Goal: Task Accomplishment & Management: Complete application form

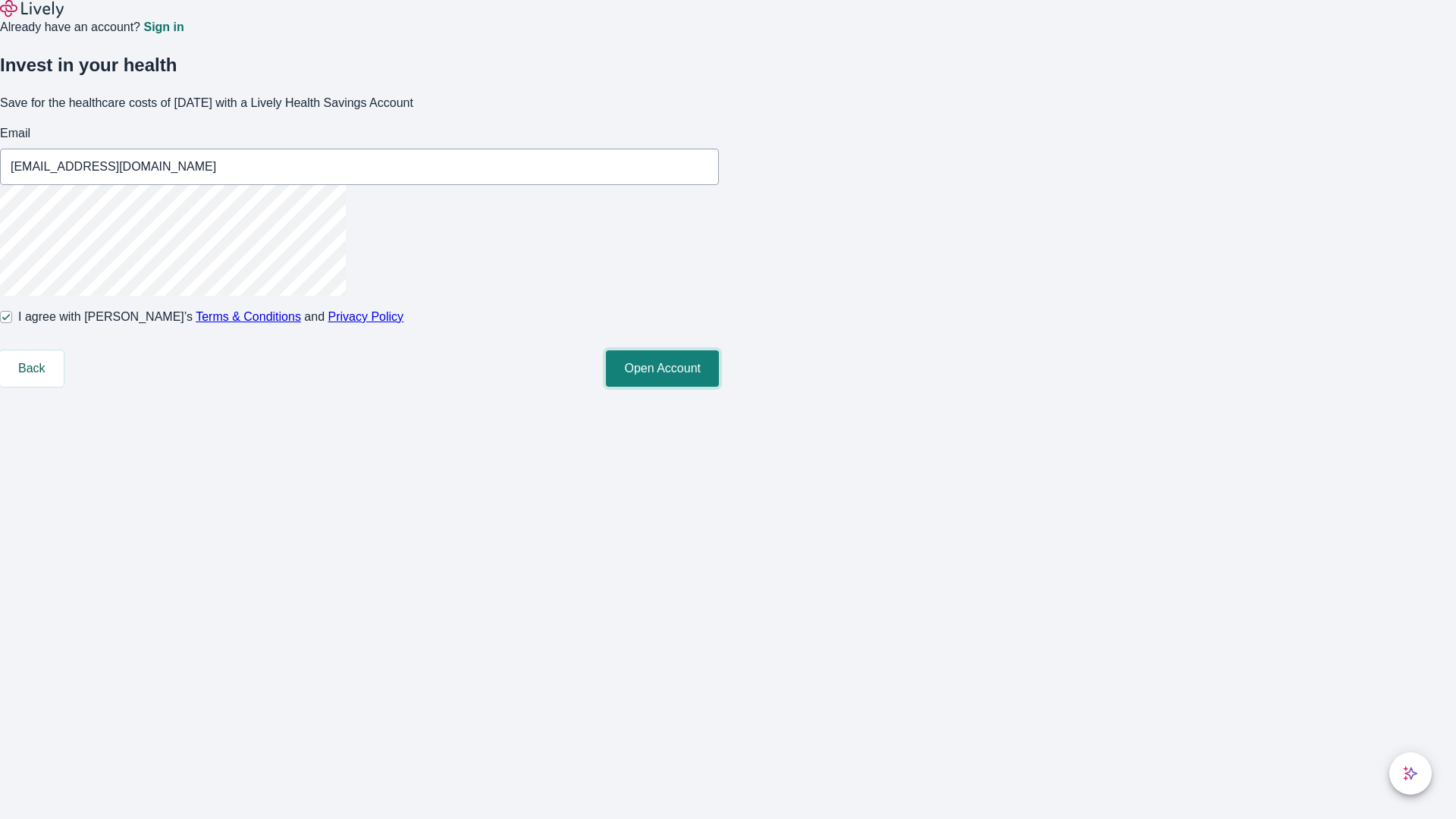
click at [719, 387] on button "Open Account" at bounding box center [663, 368] width 113 height 37
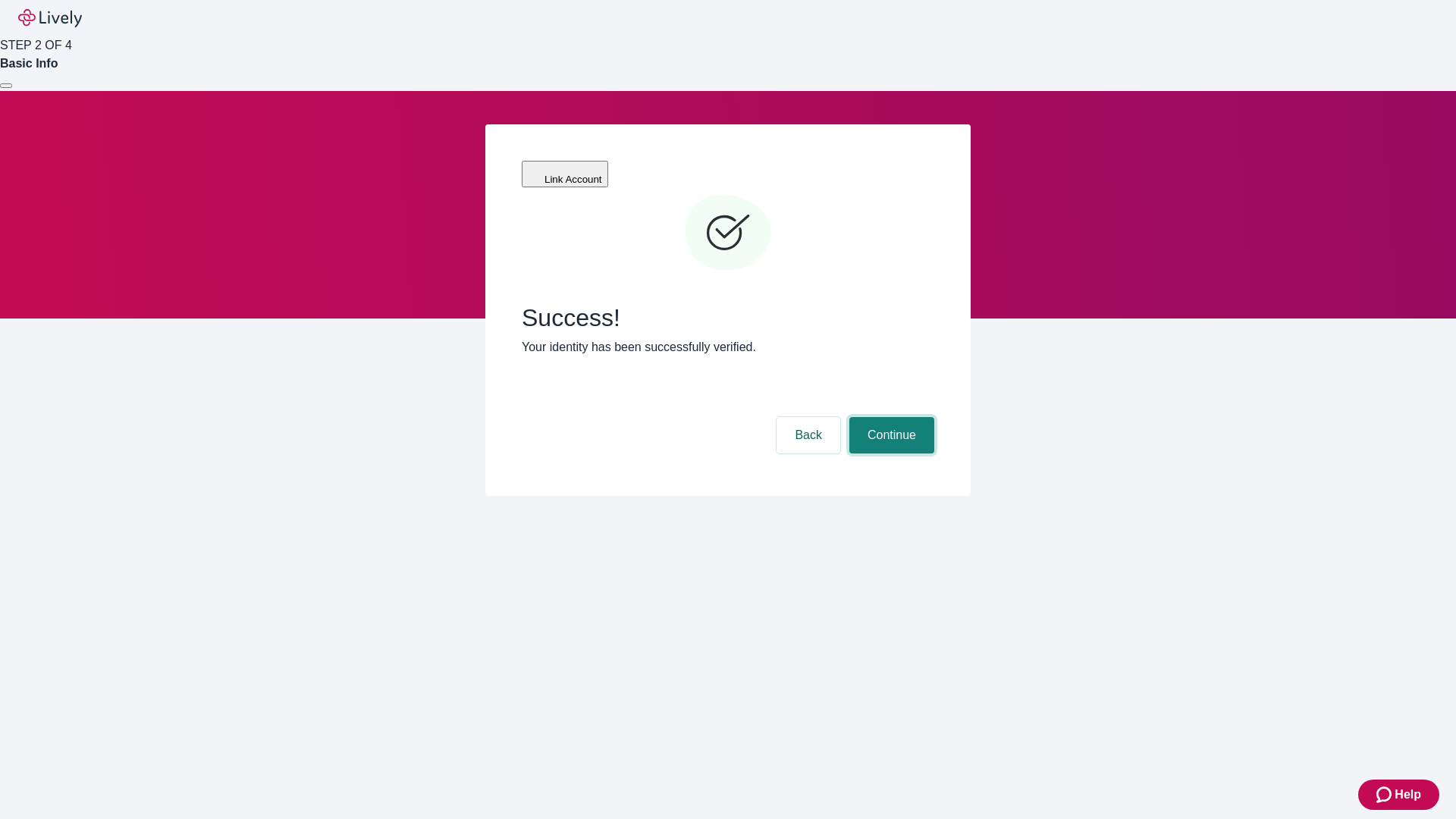
click at [889, 417] on button "Continue" at bounding box center [892, 435] width 85 height 37
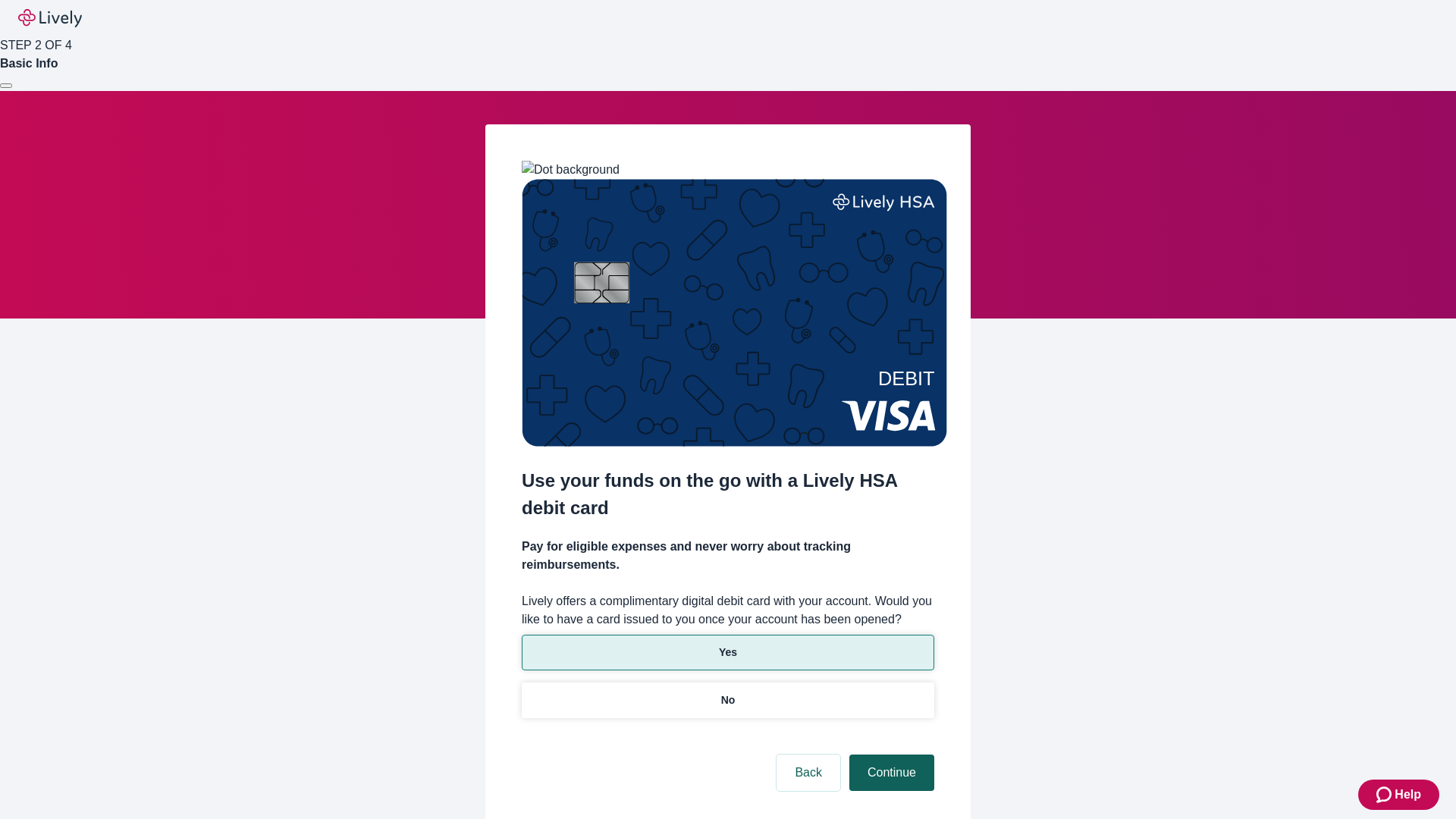
click at [728, 692] on p "No" at bounding box center [728, 700] width 14 height 16
click at [889, 754] on button "Continue" at bounding box center [892, 772] width 85 height 37
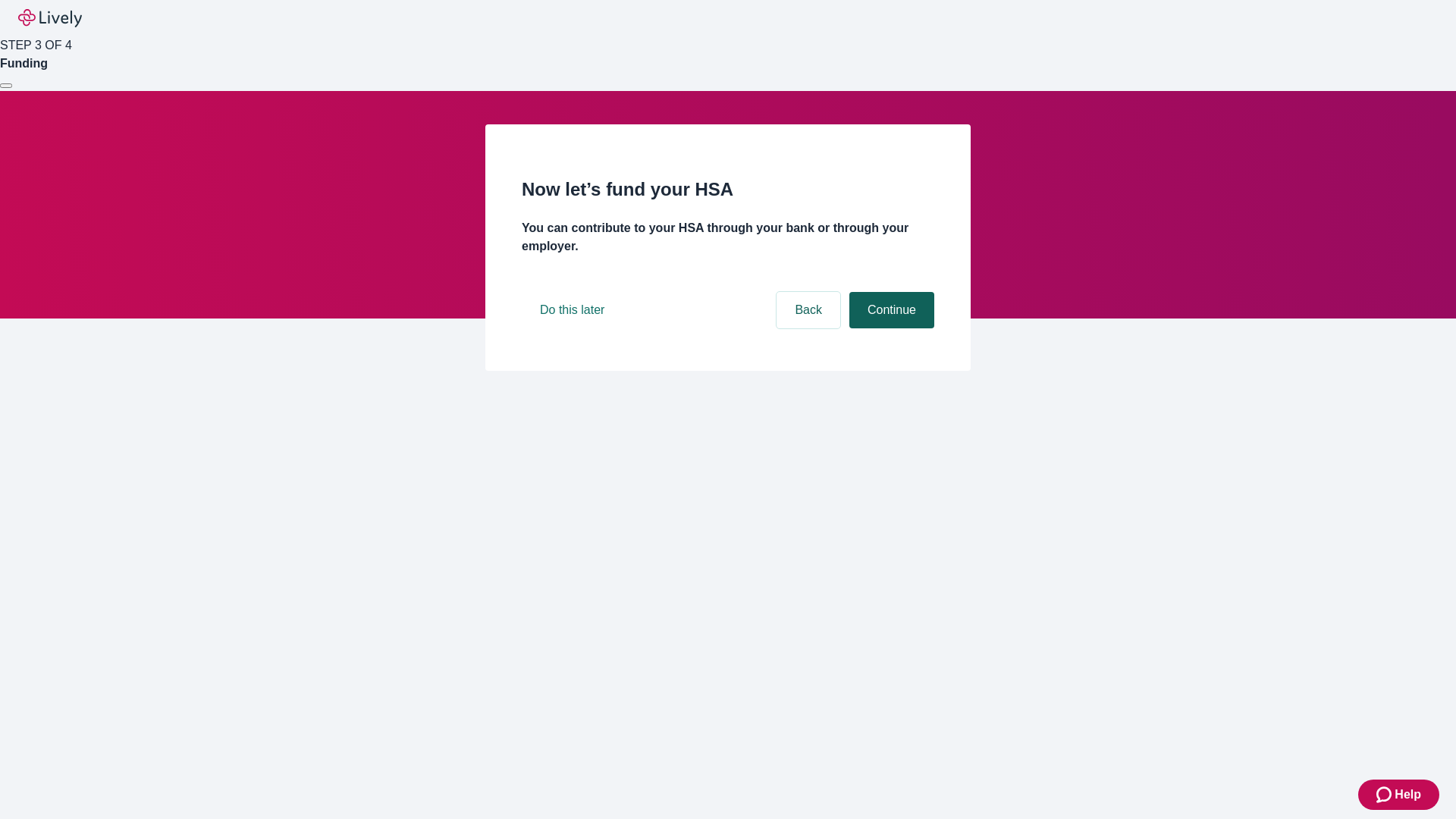
click at [889, 328] on button "Continue" at bounding box center [892, 310] width 85 height 37
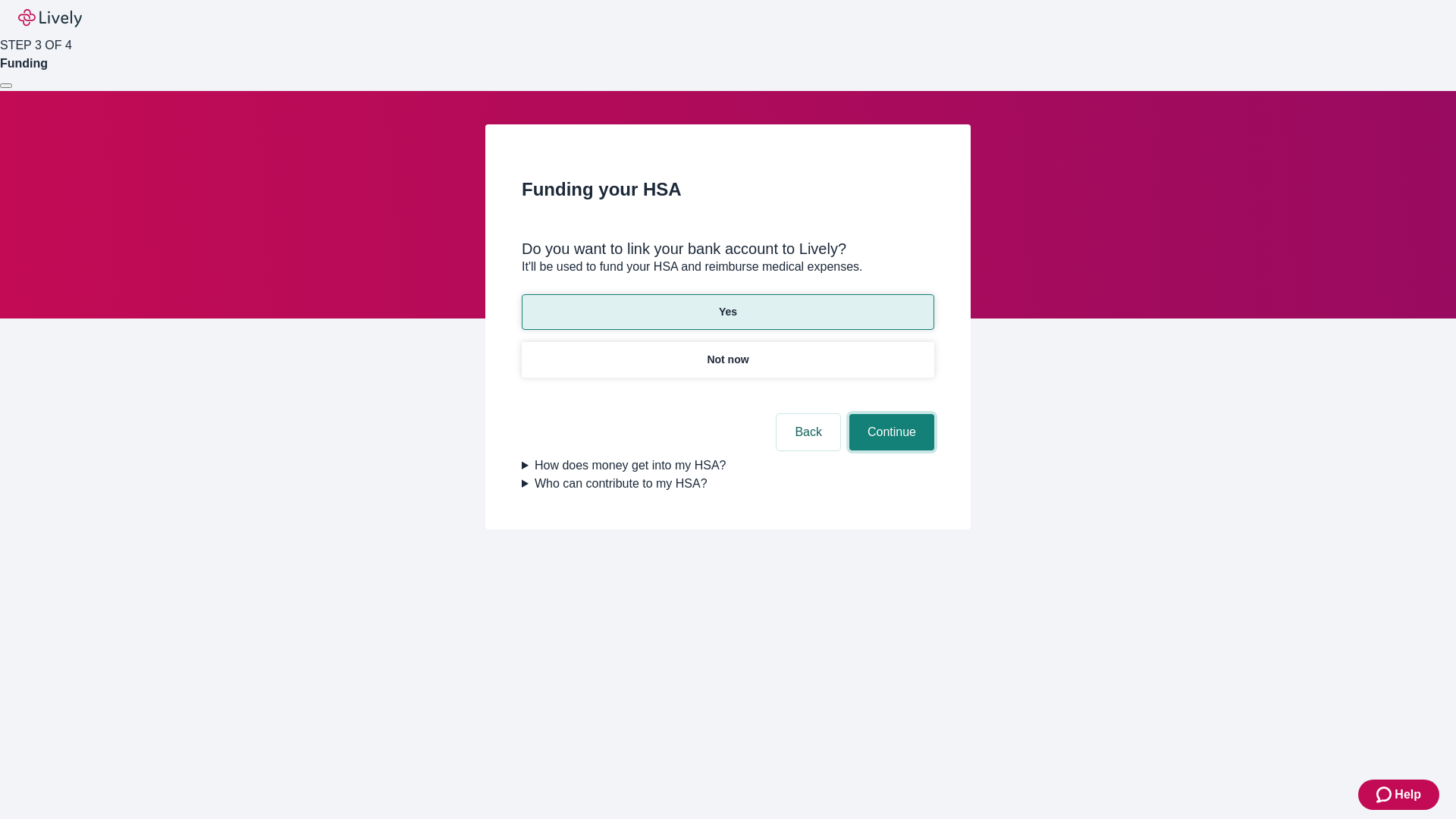
click at [889, 414] on button "Continue" at bounding box center [892, 432] width 85 height 37
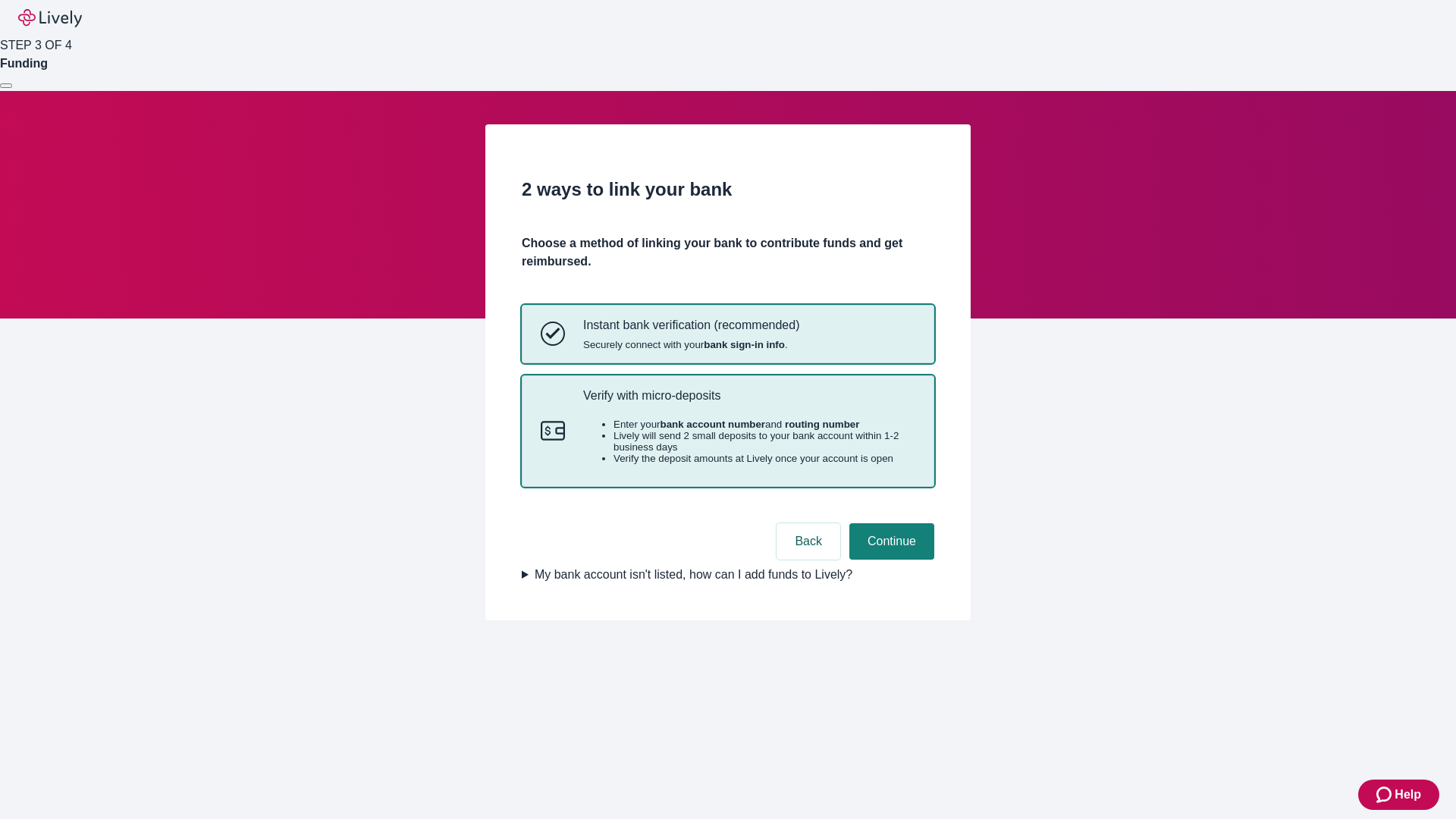
click at [748, 402] on p "Verify with micro-deposits" at bounding box center [749, 395] width 333 height 14
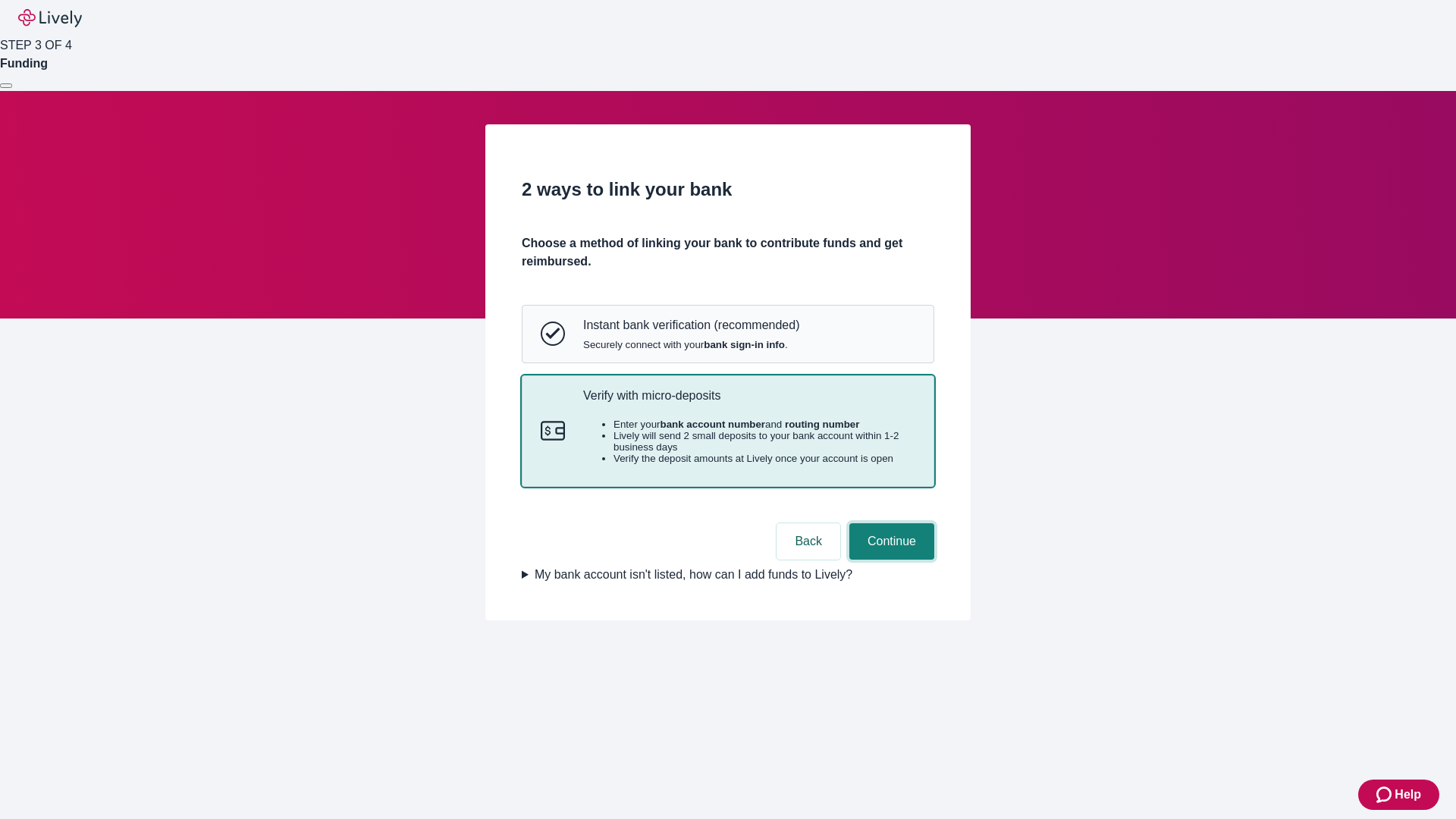
click at [889, 560] on button "Continue" at bounding box center [892, 542] width 85 height 37
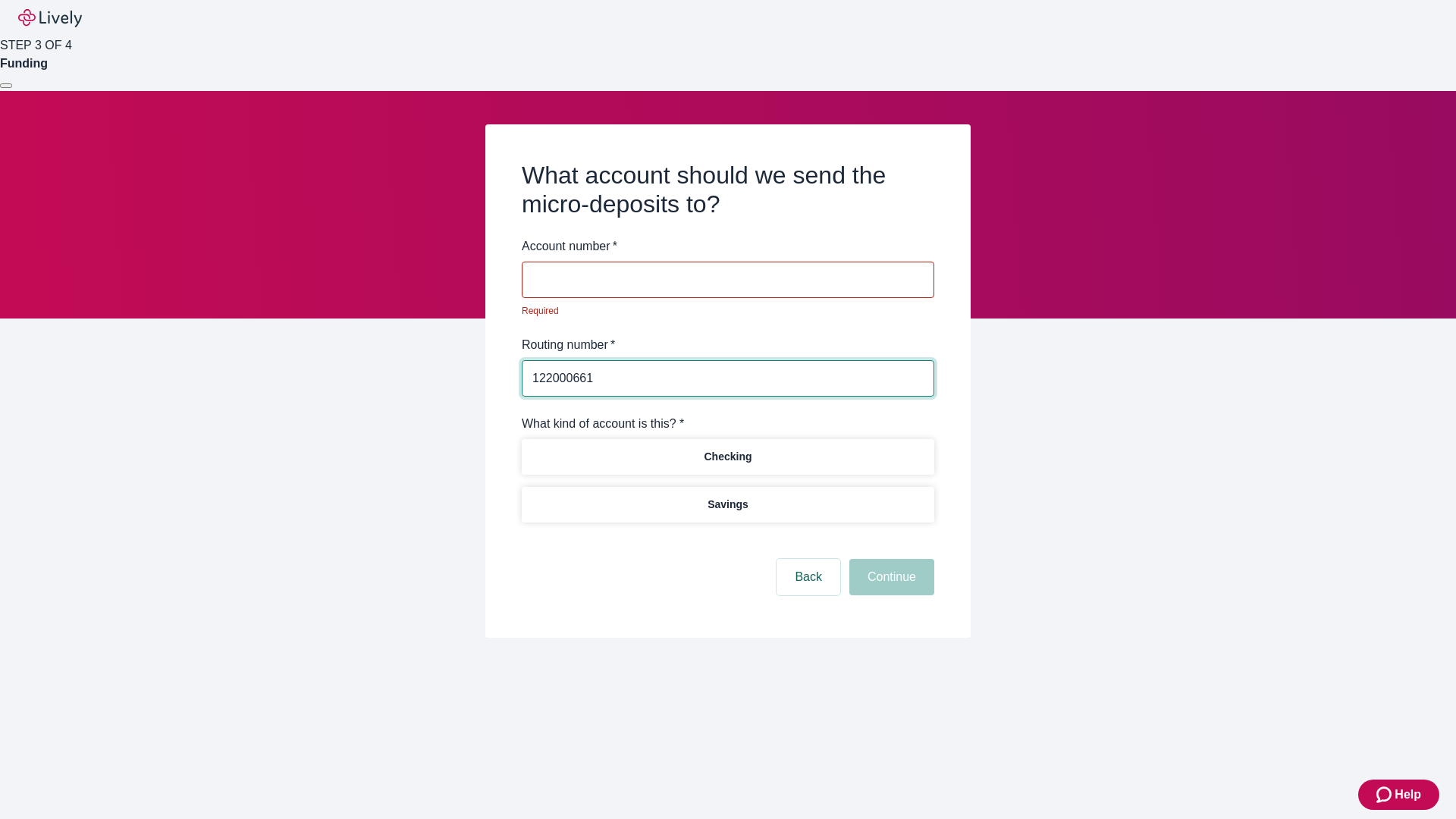
type input "122000661"
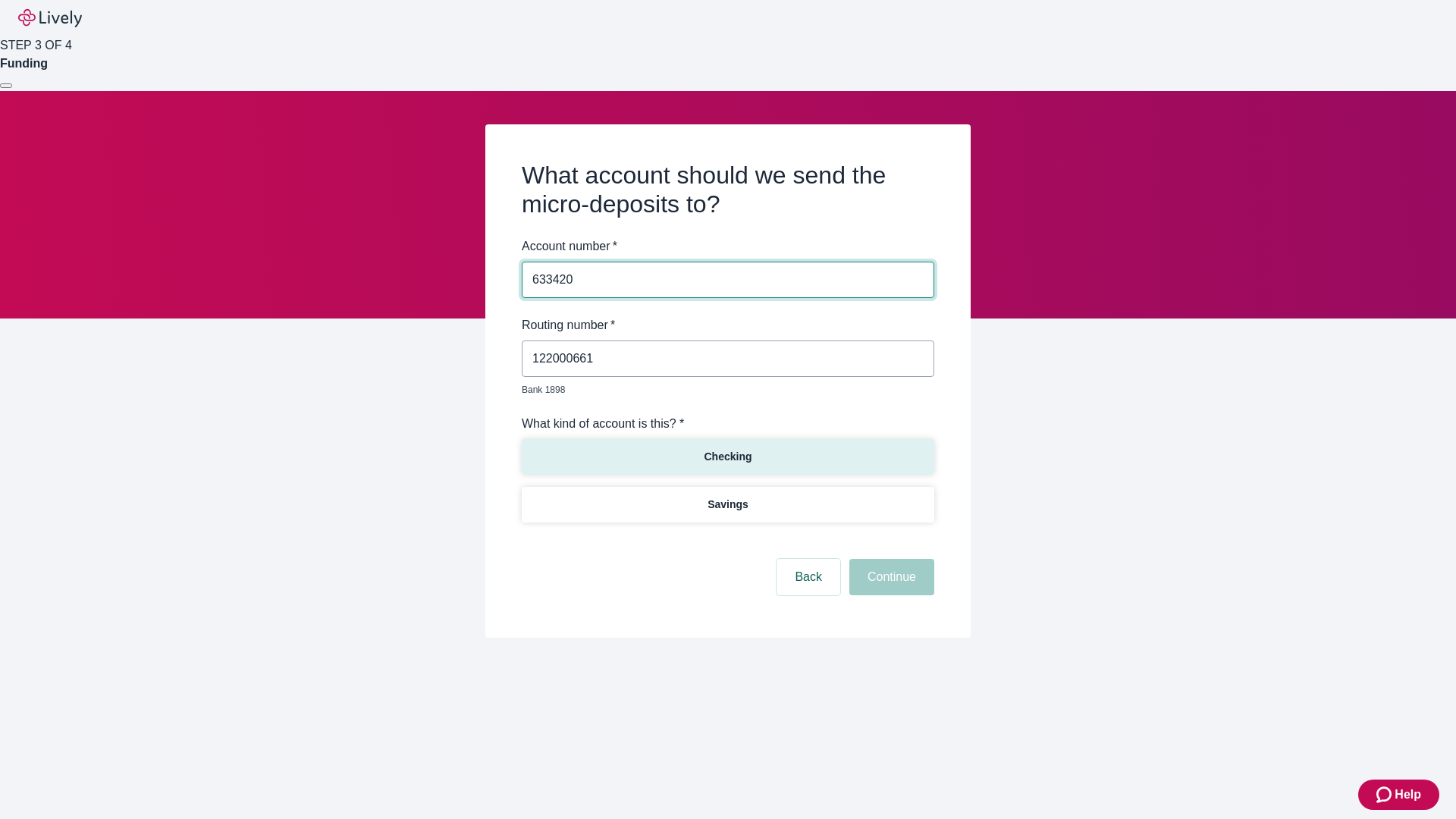
type input "633420"
click at [728, 449] on p "Checking" at bounding box center [727, 457] width 48 height 16
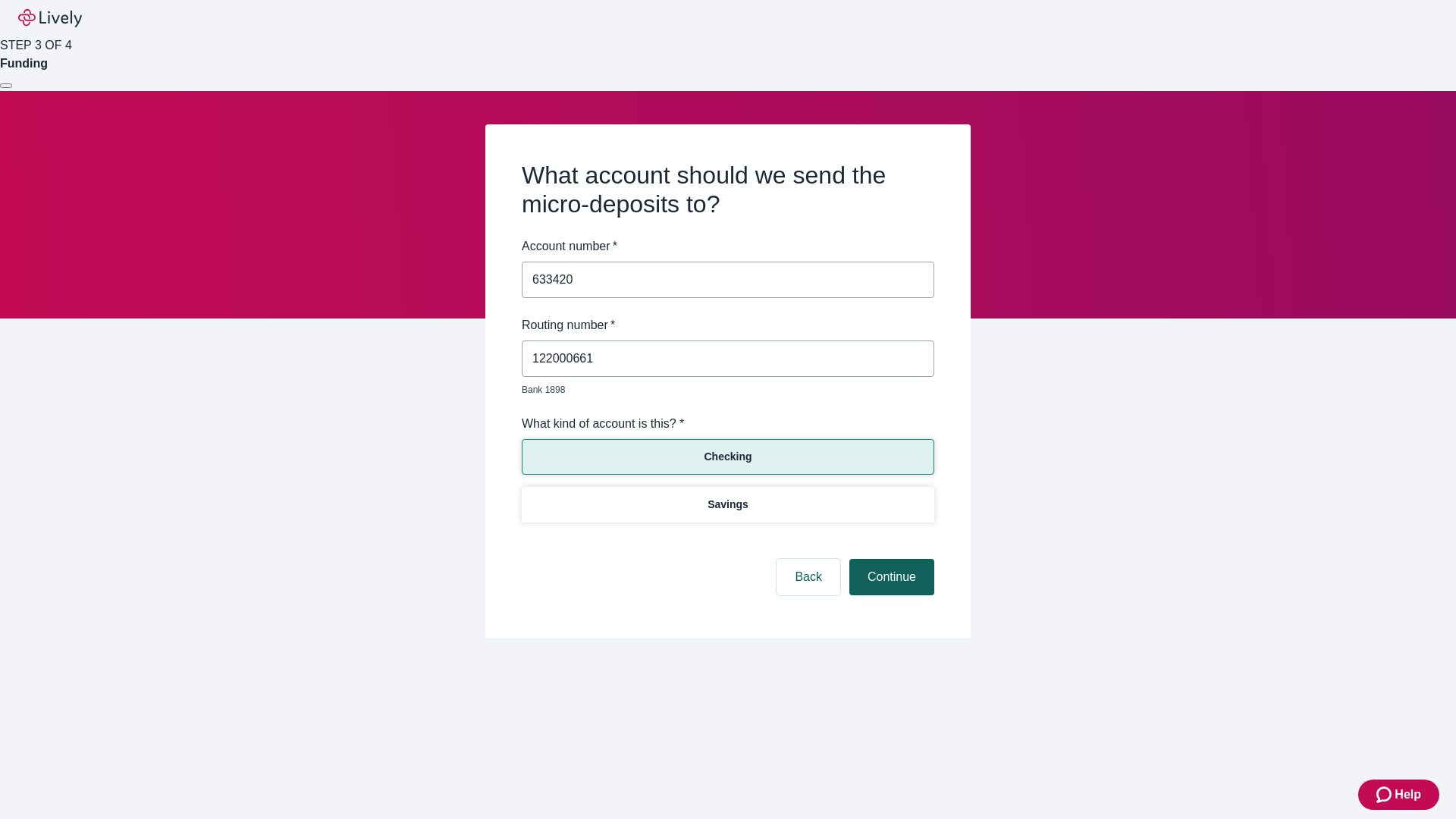
click at [889, 560] on button "Continue" at bounding box center [892, 577] width 85 height 37
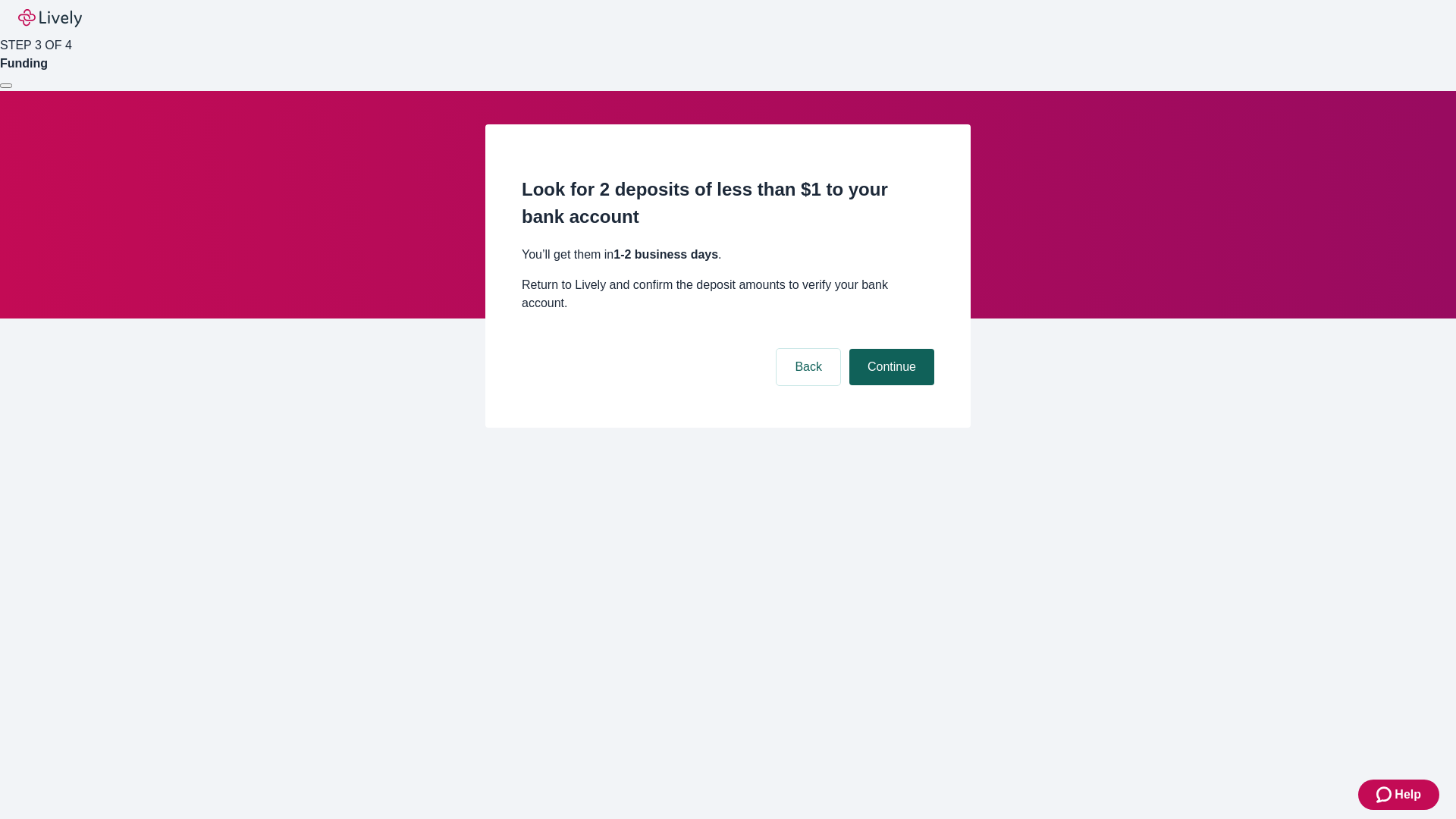
click at [889, 349] on button "Continue" at bounding box center [892, 367] width 85 height 37
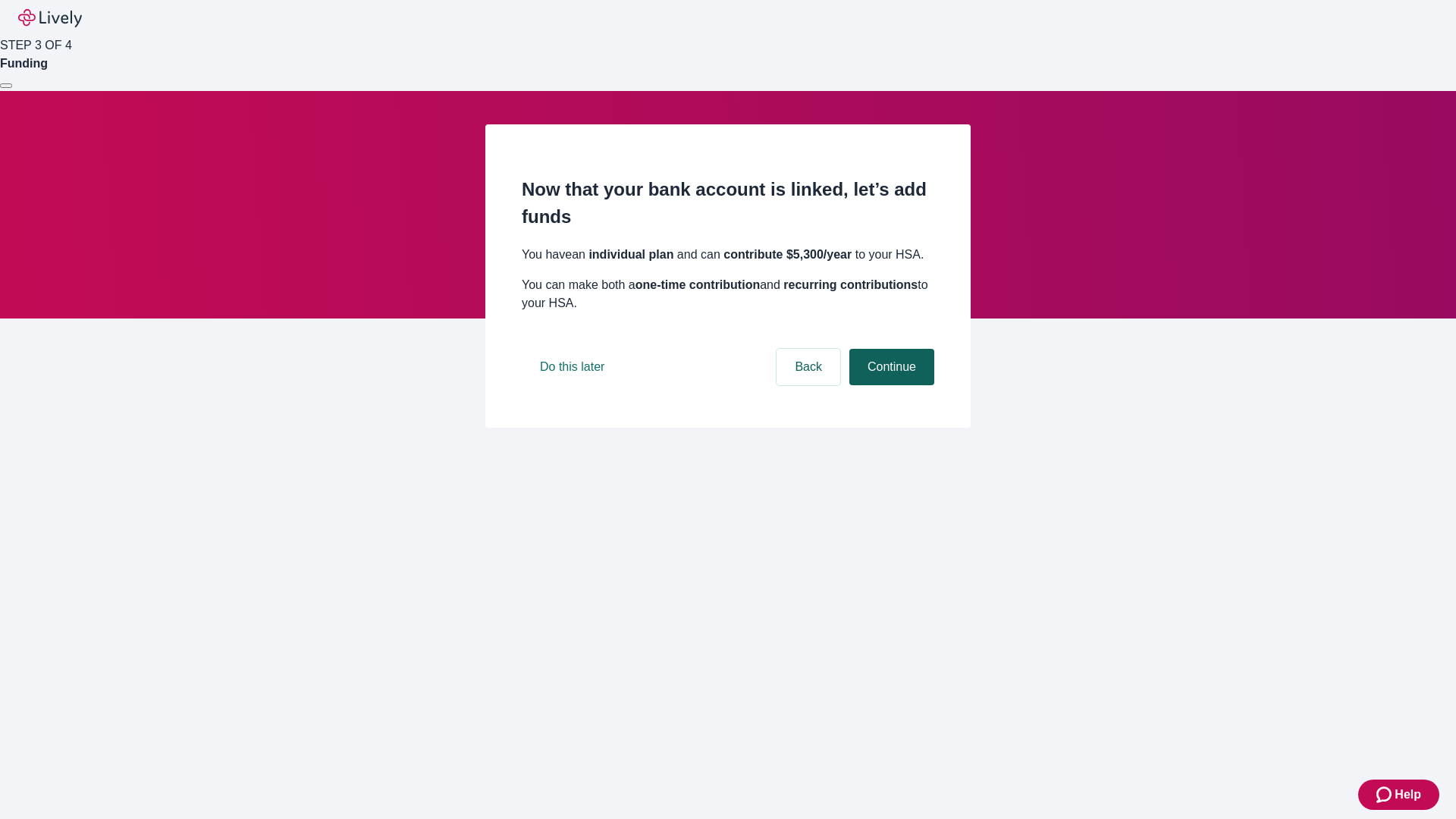
click at [889, 385] on button "Continue" at bounding box center [892, 367] width 85 height 37
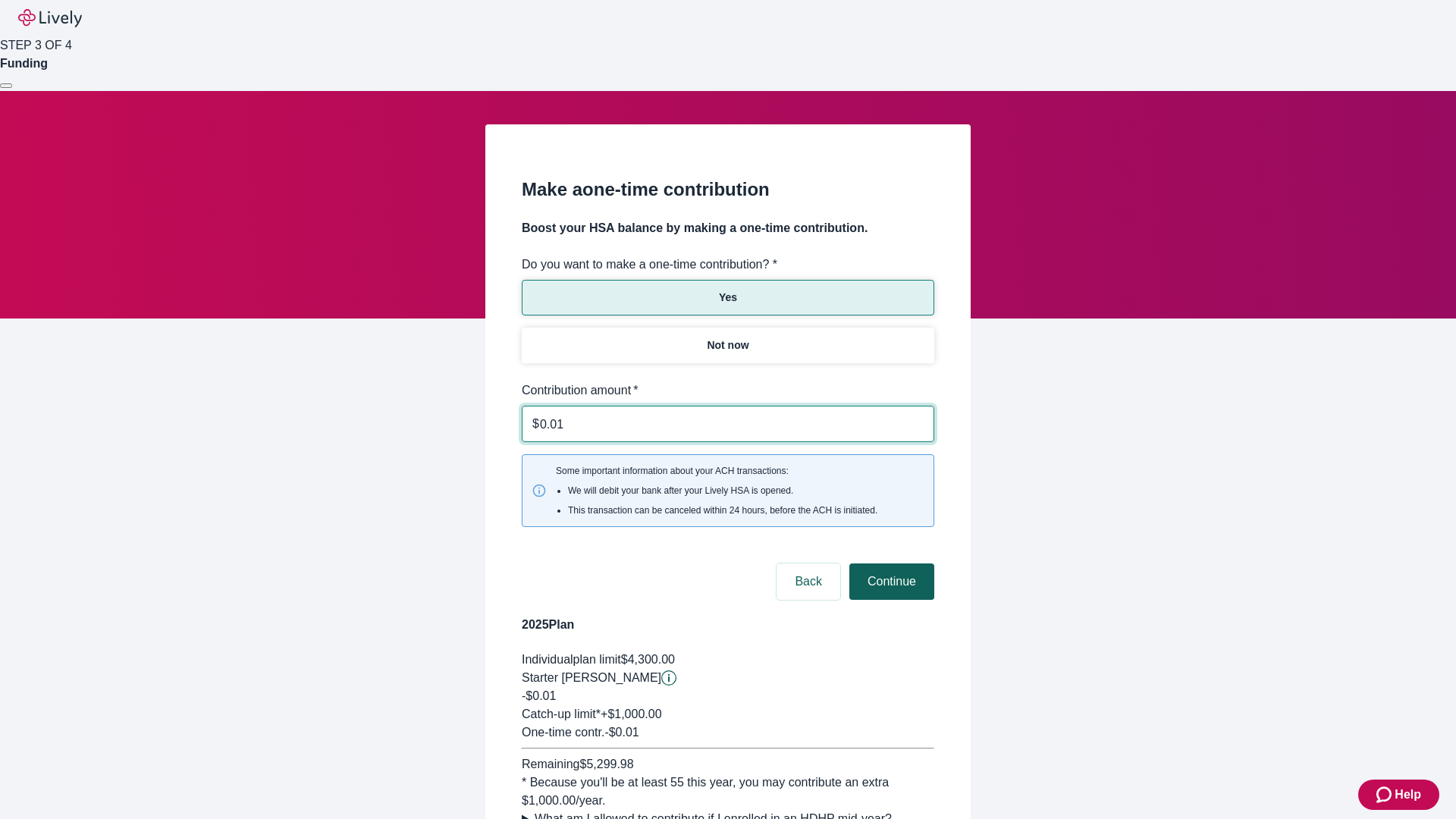
type input "0.01"
click at [889, 563] on button "Continue" at bounding box center [892, 582] width 85 height 37
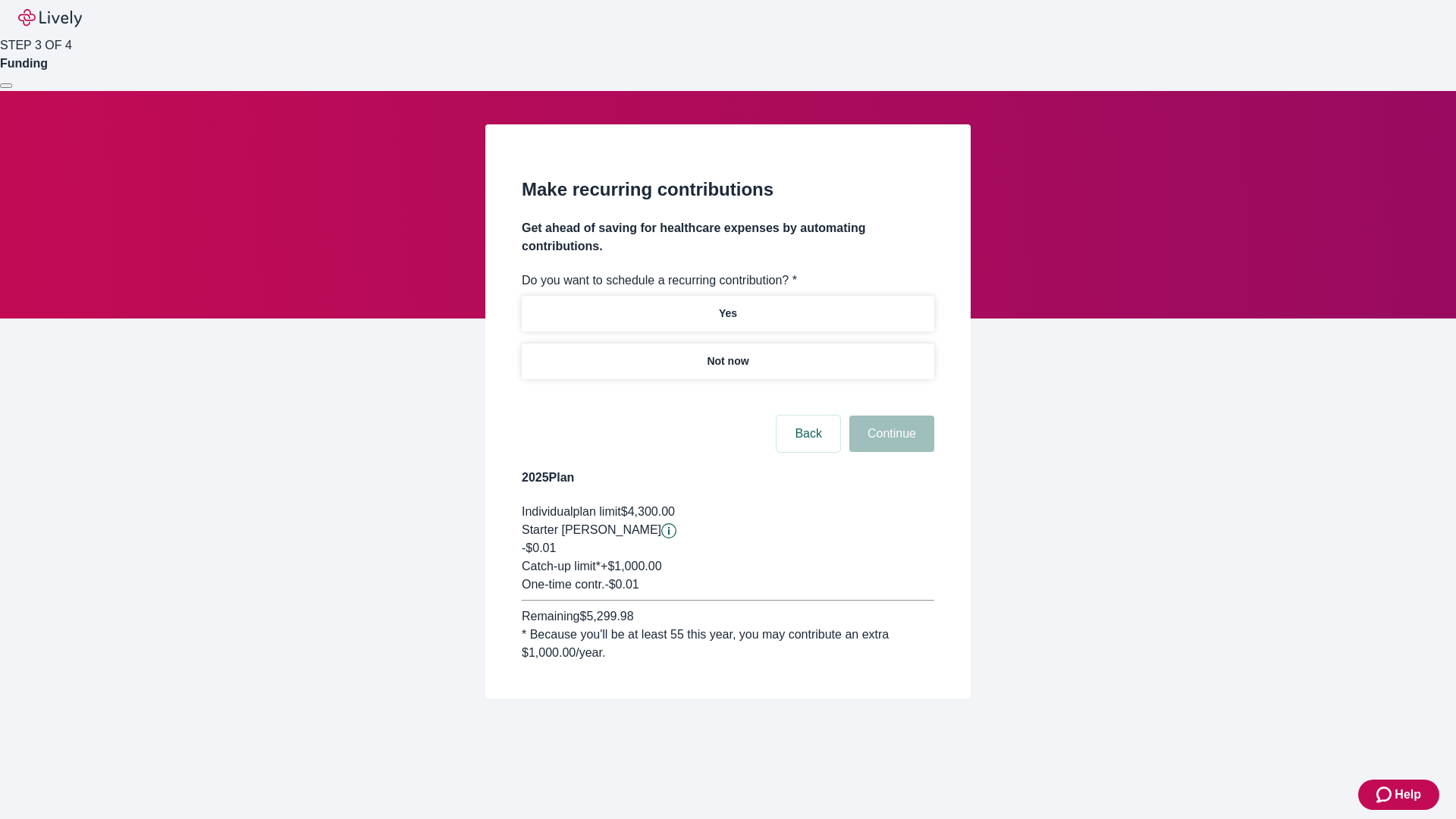
click at [728, 353] on p "Not now" at bounding box center [728, 361] width 42 height 16
click at [889, 416] on button "Continue" at bounding box center [892, 434] width 85 height 37
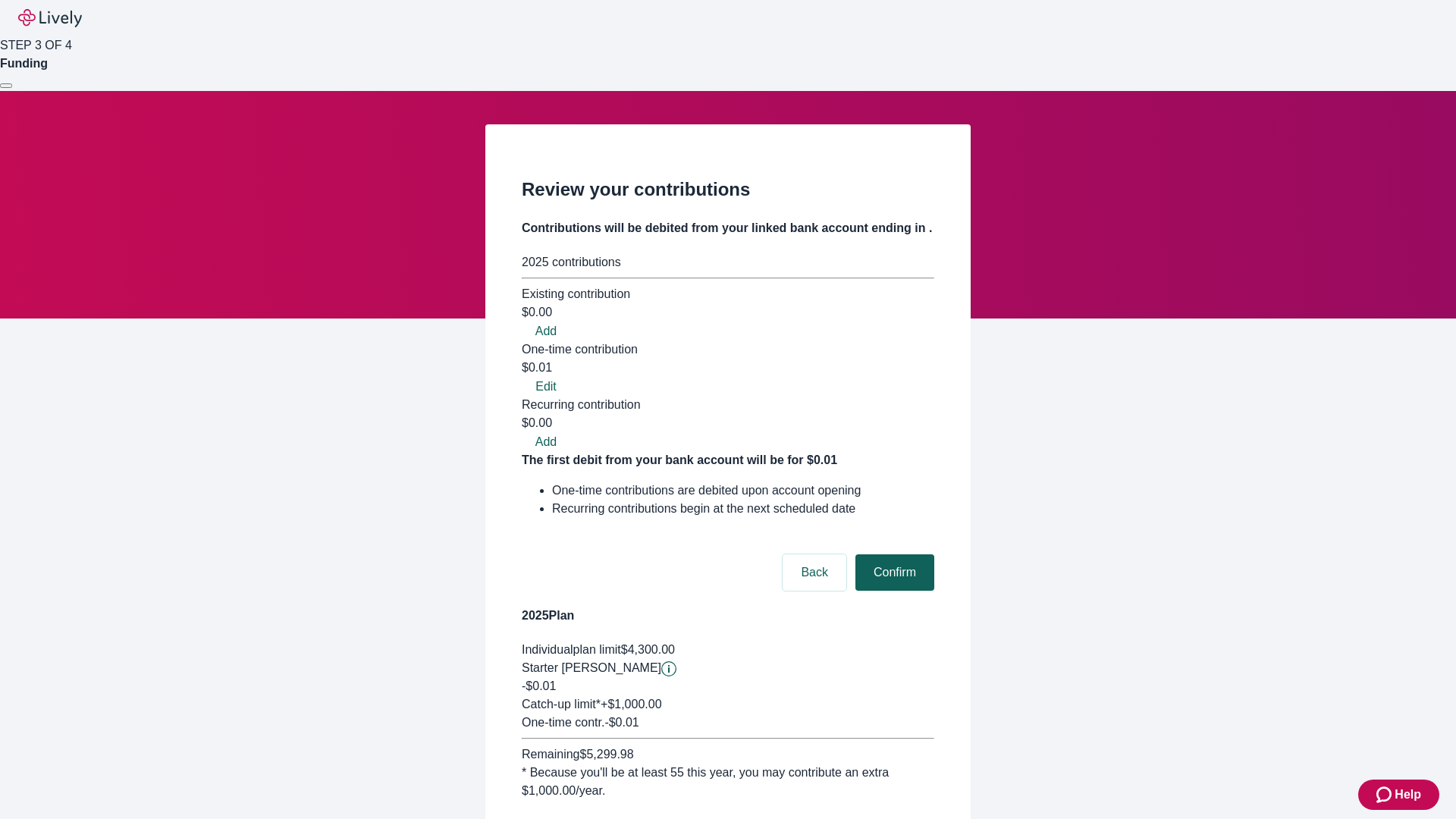
click at [893, 554] on button "Confirm" at bounding box center [894, 572] width 79 height 37
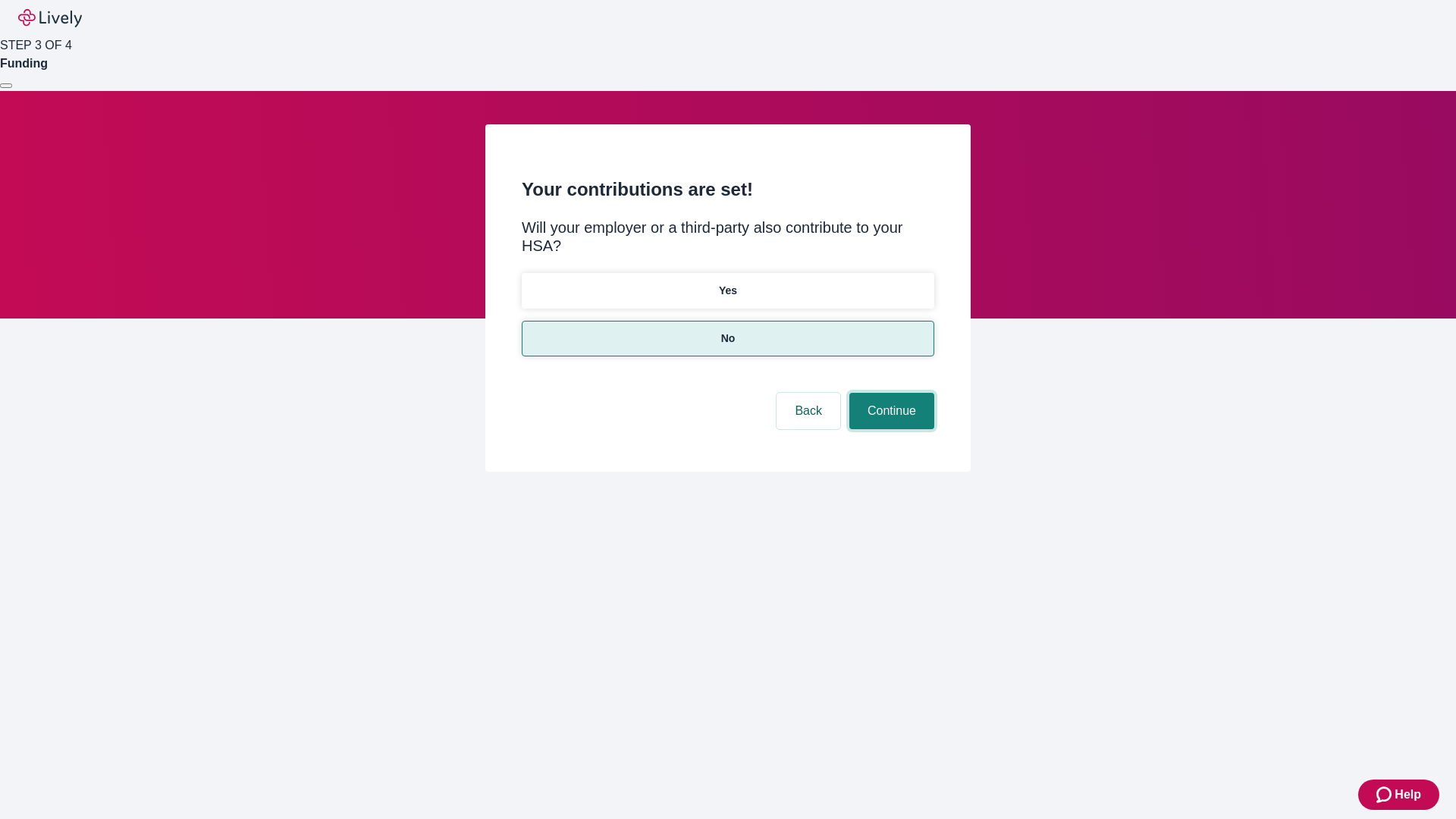
click at [889, 392] on button "Continue" at bounding box center [892, 411] width 85 height 37
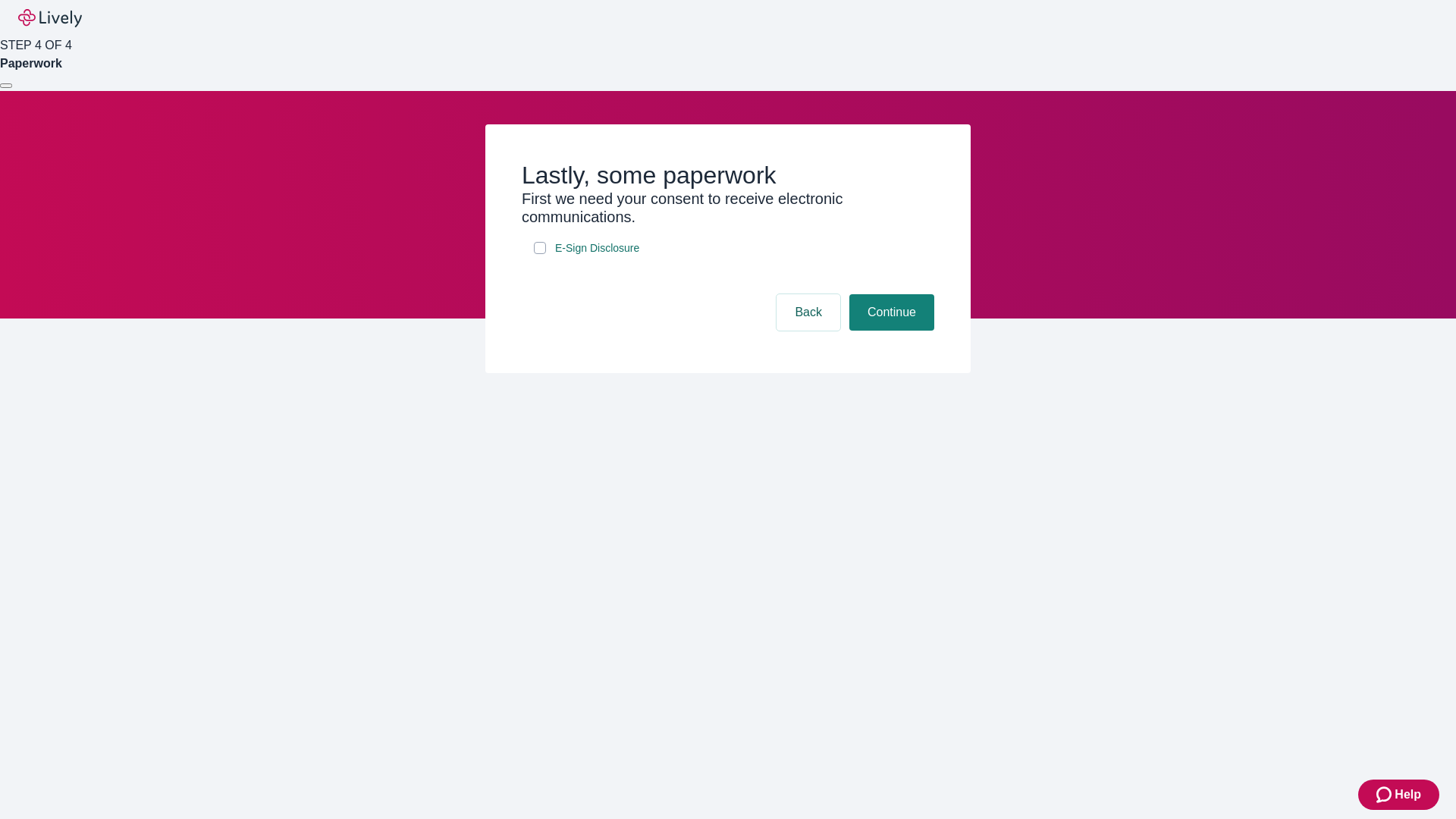
click at [540, 254] on input "E-Sign Disclosure" at bounding box center [540, 247] width 13 height 12
checkbox input "true"
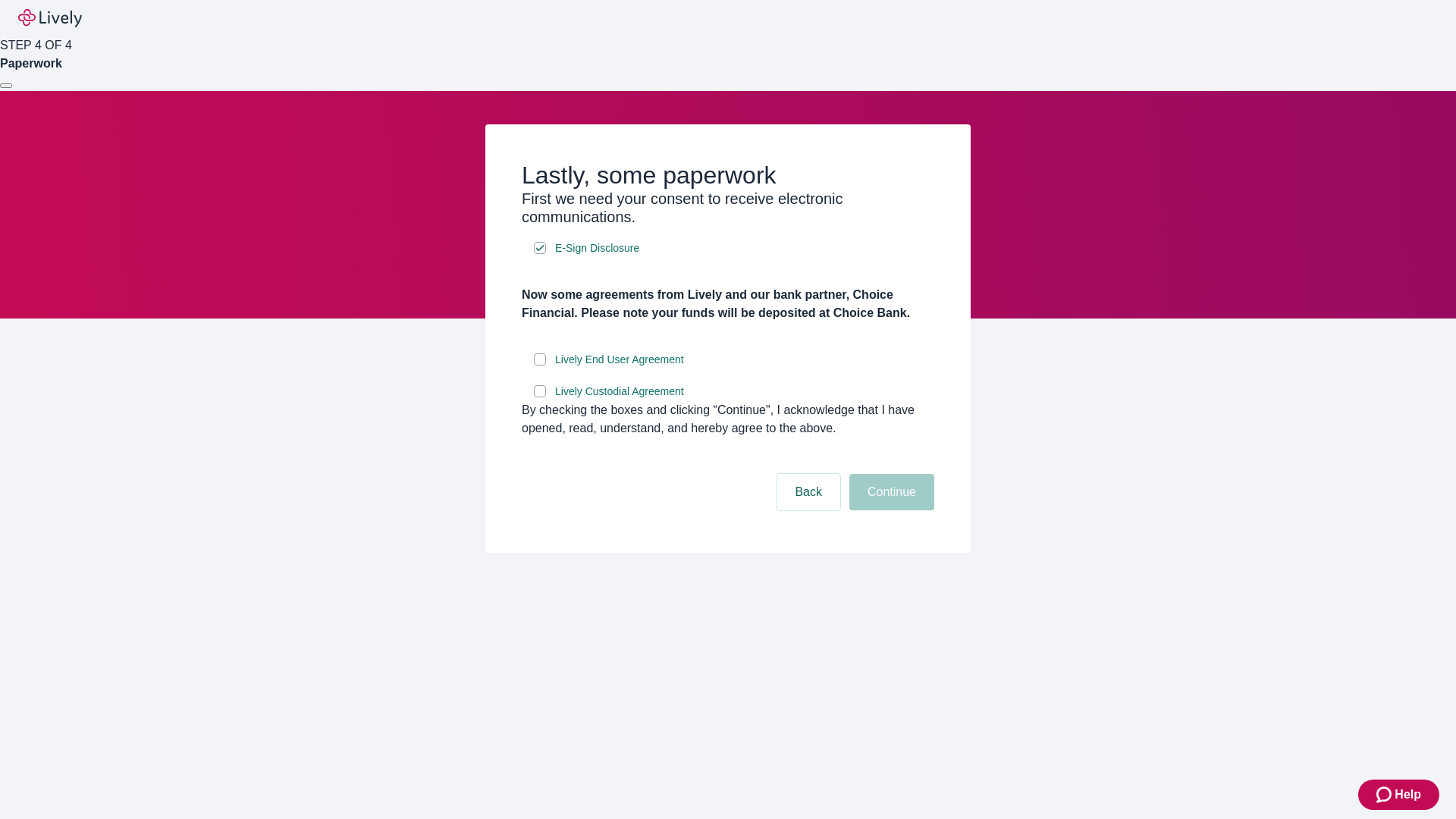
click at [540, 366] on input "Lively End User Agreement" at bounding box center [540, 359] width 13 height 12
checkbox input "true"
click at [540, 397] on input "Lively Custodial Agreement" at bounding box center [540, 391] width 13 height 12
checkbox input "true"
click at [889, 510] on button "Continue" at bounding box center [892, 492] width 85 height 37
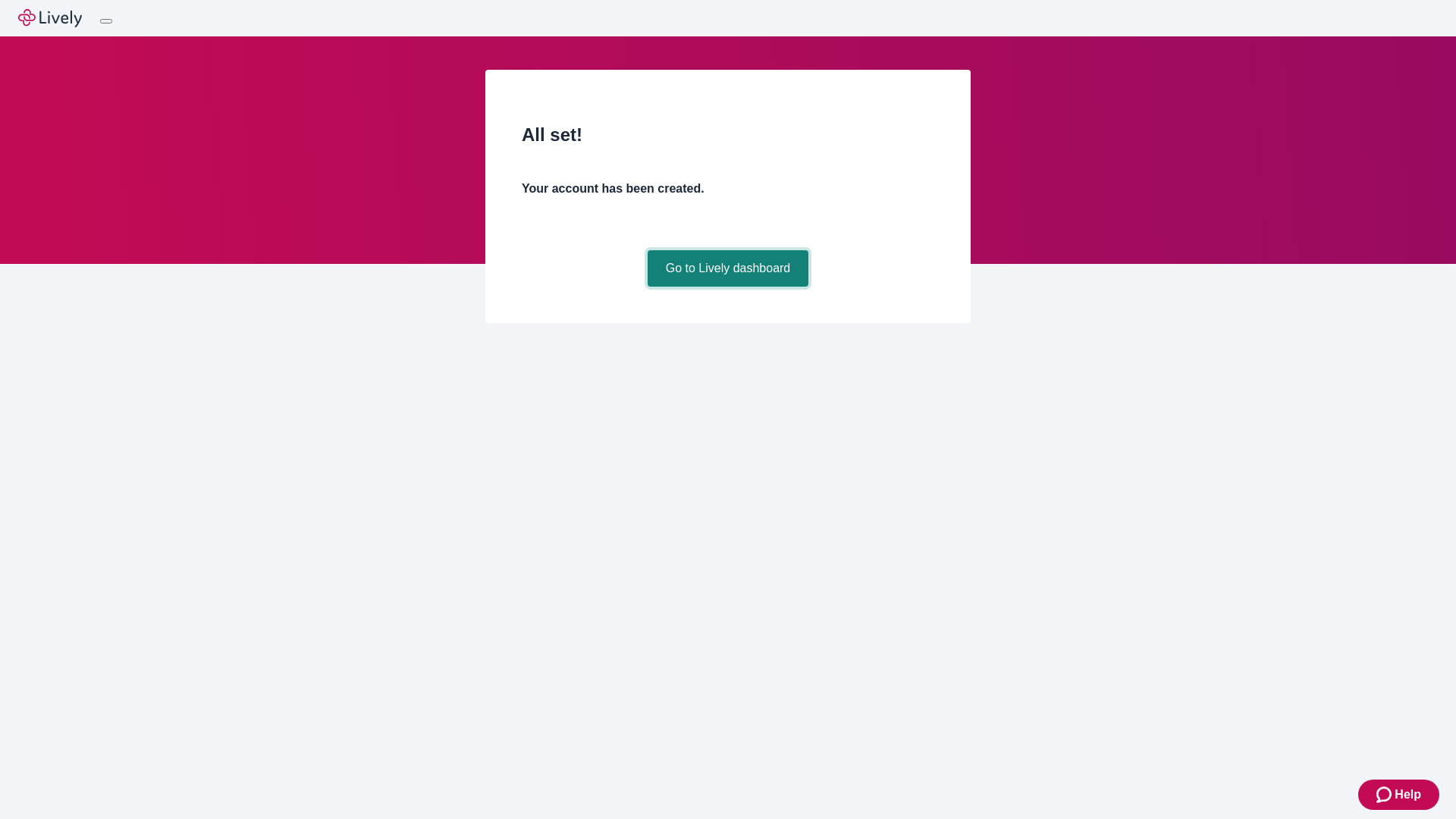
click at [728, 287] on link "Go to Lively dashboard" at bounding box center [728, 268] width 162 height 37
